Goal: Task Accomplishment & Management: Complete application form

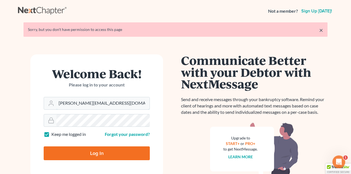
drag, startPoint x: 58, startPoint y: 103, endPoint x: 178, endPoint y: 92, distance: 120.4
click at [178, 92] on div "Welcome Back! Please log in to your account Email Address tom@bradburnlubic.com…" at bounding box center [175, 129] width 315 height 177
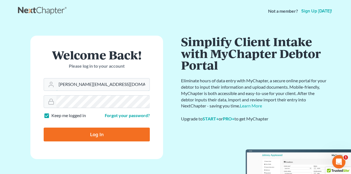
drag, startPoint x: 58, startPoint y: 84, endPoint x: 128, endPoint y: 75, distance: 70.8
click at [127, 76] on form "Welcome Back! Please log in to your account Email Address tom@bradburnlubic.com…" at bounding box center [96, 98] width 133 height 124
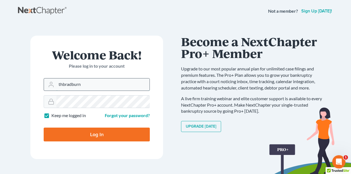
type input "thbradburn@gmail.com"
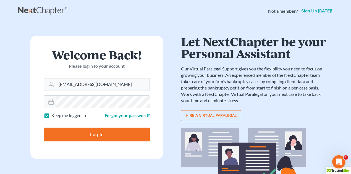
click at [94, 134] on input "Log In" at bounding box center [97, 135] width 106 height 14
type input "Thinking..."
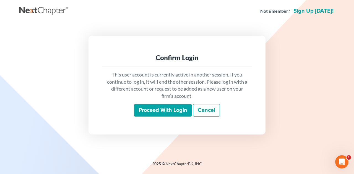
click at [164, 108] on input "Proceed with login" at bounding box center [162, 110] width 57 height 13
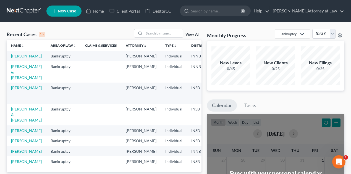
click at [194, 33] on link "View All" at bounding box center [192, 35] width 14 height 4
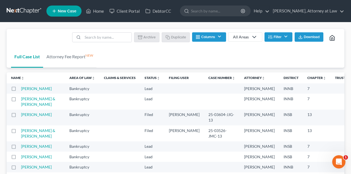
drag, startPoint x: 277, startPoint y: 38, endPoint x: 276, endPoint y: 43, distance: 5.2
click at [277, 39] on button "Filter" at bounding box center [278, 36] width 28 height 9
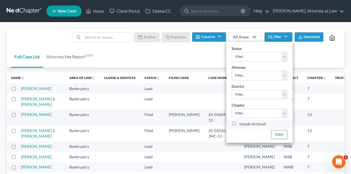
click at [239, 123] on label "Include Archived" at bounding box center [252, 124] width 26 height 7
click at [241, 123] on input "Include Archived" at bounding box center [243, 123] width 4 height 4
checkbox input "true"
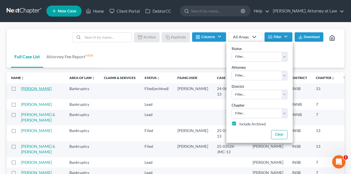
click at [32, 91] on link "Bradburn, Thomas" at bounding box center [36, 88] width 31 height 5
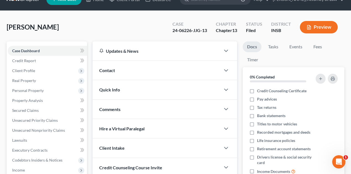
scroll to position [111, 0]
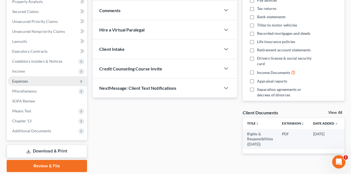
click at [19, 81] on span "Expenses" at bounding box center [20, 81] width 16 height 5
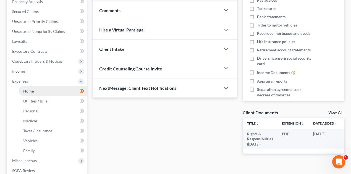
click at [33, 90] on span "Home" at bounding box center [28, 91] width 10 height 5
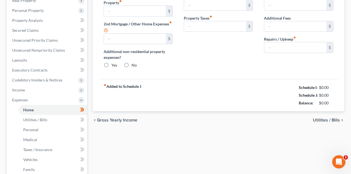
type input "0.00"
radio input "true"
type input "0.00"
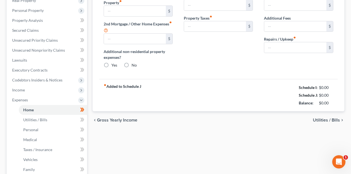
type input "200.00"
type input "0.00"
type input "150.00"
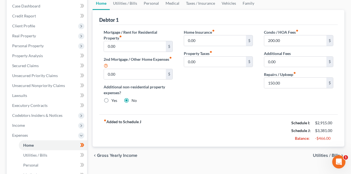
scroll to position [55, 0]
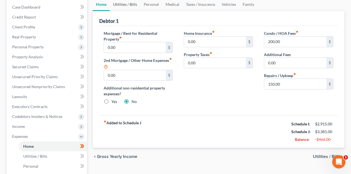
click at [125, 4] on link "Utilities / Bills" at bounding box center [125, 4] width 31 height 13
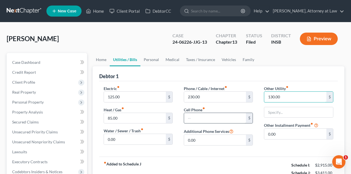
type input "130.00"
drag, startPoint x: 188, startPoint y: 118, endPoint x: 194, endPoint y: 117, distance: 5.9
click at [188, 118] on input "text" at bounding box center [215, 118] width 62 height 10
type input "130.00"
click at [271, 150] on div "Electric fiber_manual_record 125.00 $ Heat / Gas fiber_manual_record 85.00 $ Wa…" at bounding box center [218, 118] width 239 height 75
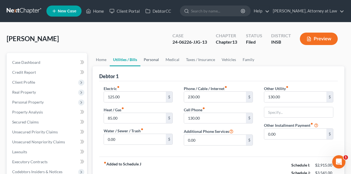
click at [149, 59] on link "Personal" at bounding box center [151, 59] width 22 height 13
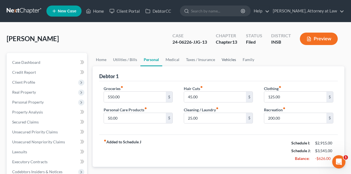
click at [227, 60] on link "Vehicles" at bounding box center [228, 59] width 21 height 13
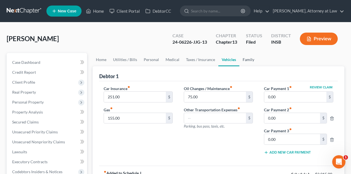
click at [246, 61] on link "Family" at bounding box center [248, 59] width 18 height 13
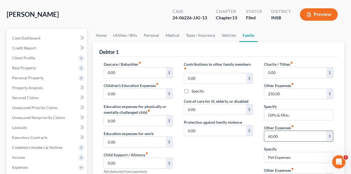
scroll to position [73, 0]
